Goal: Find specific page/section: Find specific page/section

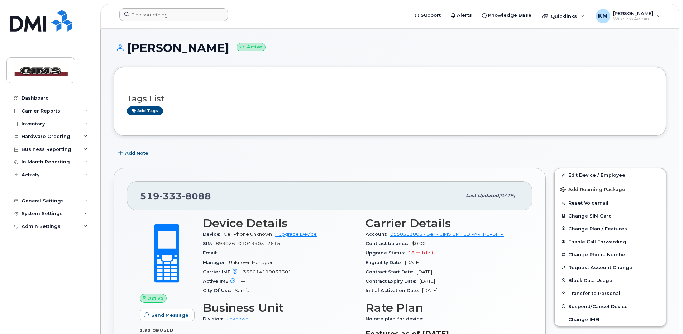
scroll to position [33, 0]
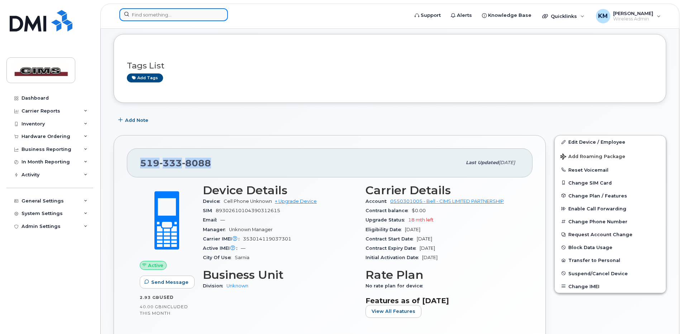
click at [152, 14] on input at bounding box center [173, 14] width 109 height 13
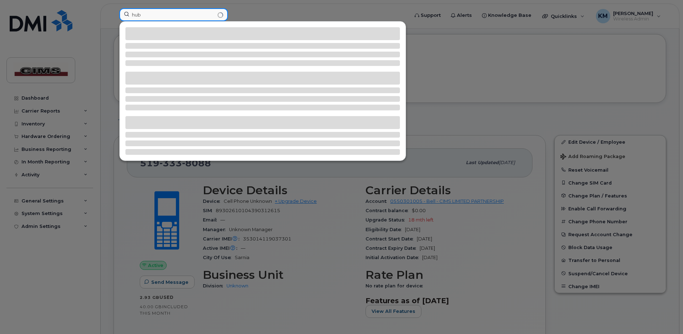
type input "hub"
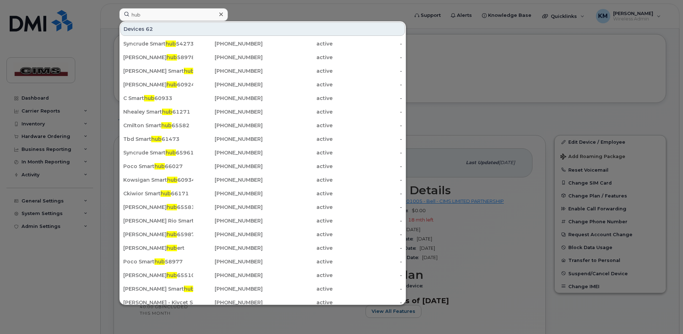
click at [220, 15] on icon at bounding box center [221, 14] width 4 height 6
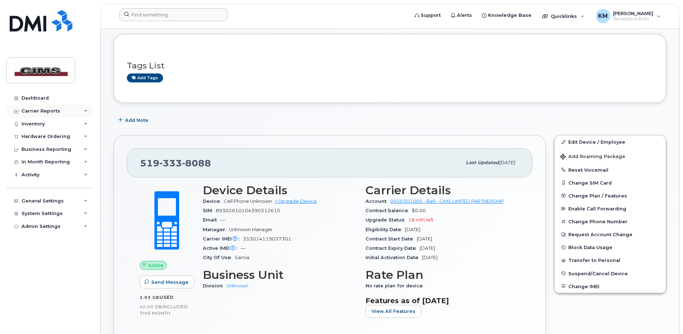
click at [40, 112] on div "Carrier Reports" at bounding box center [40, 111] width 39 height 6
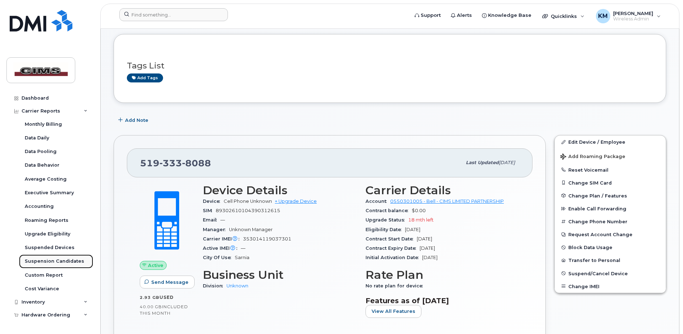
click at [54, 261] on div "Suspension Candidates" at bounding box center [54, 261] width 59 height 6
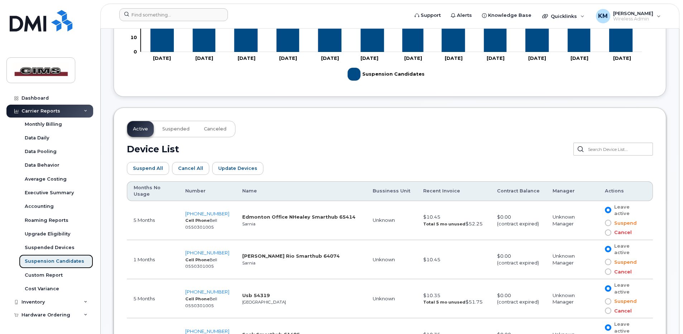
scroll to position [322, 0]
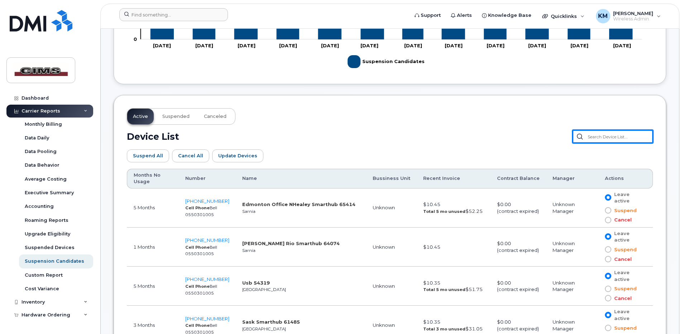
click at [635, 138] on input "text" at bounding box center [612, 136] width 80 height 13
type input "hub"
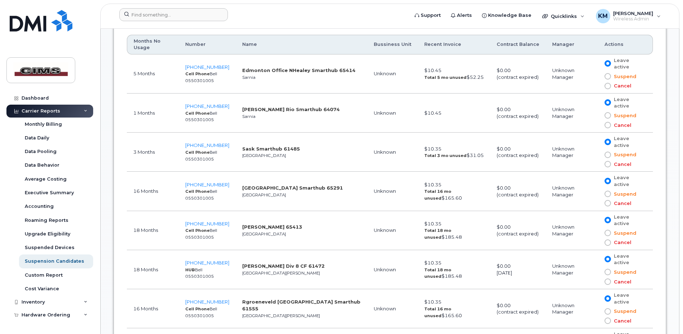
scroll to position [501, 0]
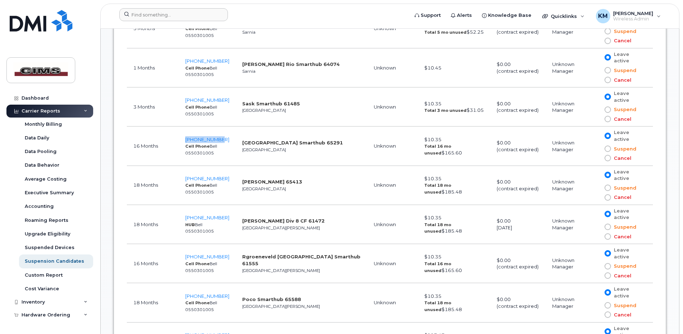
drag, startPoint x: 187, startPoint y: 124, endPoint x: 226, endPoint y: 123, distance: 39.4
click at [226, 126] on td "[PHONE_NUMBER] Cell Phone Bell [PHONE_NUMBER]" at bounding box center [207, 145] width 57 height 39
copy span "[PHONE_NUMBER]"
